Goal: Information Seeking & Learning: Find contact information

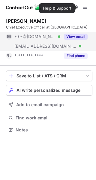
scroll to position [125, 96]
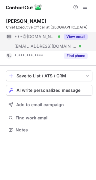
click at [80, 34] on button "View email" at bounding box center [76, 37] width 24 height 6
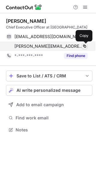
click at [85, 46] on span at bounding box center [84, 46] width 5 height 5
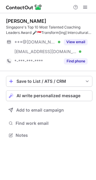
scroll to position [131, 96]
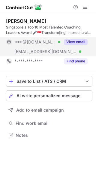
click at [70, 41] on button "View email" at bounding box center [76, 42] width 24 height 6
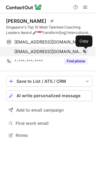
click at [87, 51] on span at bounding box center [84, 51] width 5 height 5
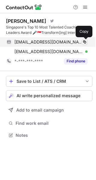
click at [85, 42] on span at bounding box center [84, 42] width 5 height 5
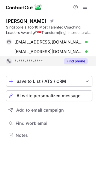
click at [76, 62] on button "Find phone" at bounding box center [76, 61] width 24 height 6
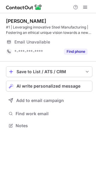
scroll to position [121, 96]
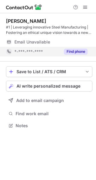
click at [63, 49] on div "Find phone" at bounding box center [73, 52] width 27 height 10
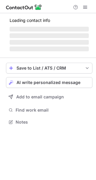
scroll to position [3, 3]
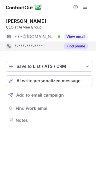
click at [77, 50] on div "Find phone" at bounding box center [73, 46] width 27 height 10
